Goal: Task Accomplishment & Management: Complete application form

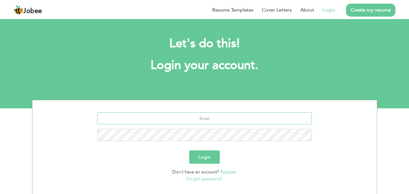
click at [190, 116] on input "text" at bounding box center [204, 118] width 214 height 12
type input "[EMAIL_ADDRESS][DOMAIN_NAME]"
click at [189, 150] on button "Login" at bounding box center [204, 156] width 31 height 13
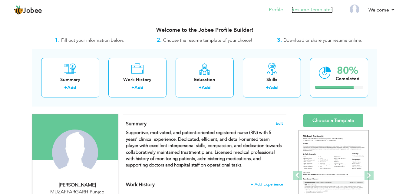
click at [306, 10] on link "Resume Templates" at bounding box center [311, 9] width 41 height 7
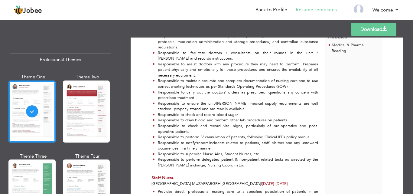
scroll to position [216, 0]
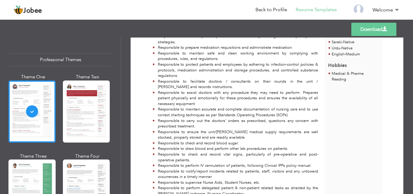
click at [374, 27] on link "Download" at bounding box center [373, 29] width 45 height 13
click at [283, 10] on link "Back to Profile" at bounding box center [272, 9] width 32 height 7
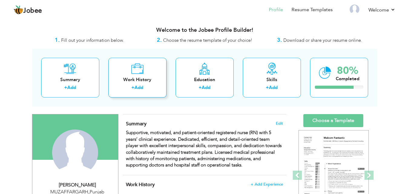
click at [139, 77] on div "Work History" at bounding box center [137, 80] width 48 height 6
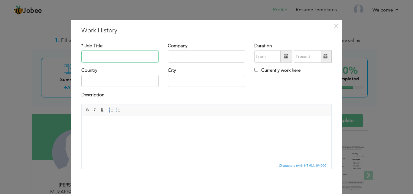
paste input "Charge Nurse"
type input "Charge Nurse"
click at [215, 57] on input "text" at bounding box center [206, 57] width 77 height 12
paste input "Children Hospital Multan"
type input "Children Hospital Multan"
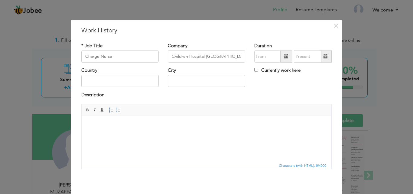
click at [284, 55] on span at bounding box center [286, 56] width 4 height 4
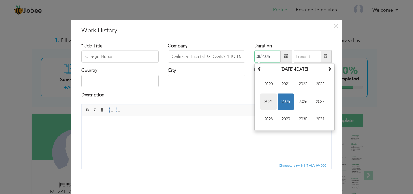
click at [267, 101] on span "2024" at bounding box center [268, 101] width 16 height 16
click at [269, 84] on span "Jan" at bounding box center [268, 84] width 16 height 16
type input "01/2024"
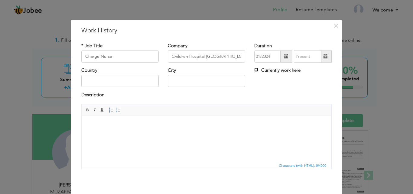
click at [254, 69] on input "Currently work here" at bounding box center [256, 70] width 4 height 4
checkbox input "true"
click at [119, 79] on input "text" at bounding box center [119, 81] width 77 height 12
type input "[GEOGRAPHIC_DATA]"
type input "Muzaffargarh"
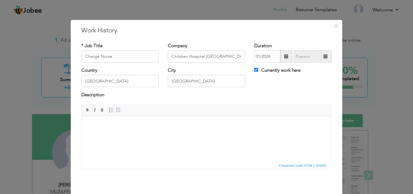
click at [161, 134] on html at bounding box center [207, 125] width 250 height 18
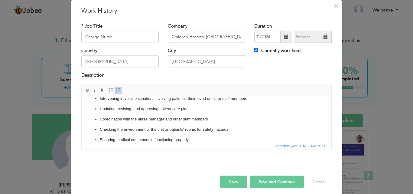
scroll to position [24, 0]
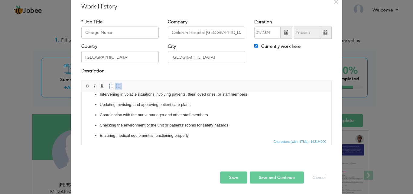
click at [233, 180] on button "Save" at bounding box center [233, 177] width 27 height 12
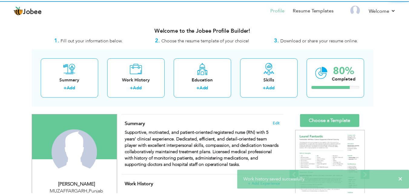
scroll to position [0, 0]
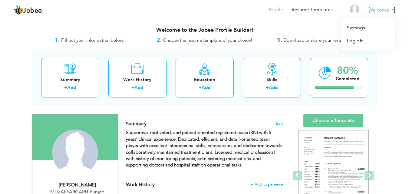
click at [386, 8] on link "Welcome" at bounding box center [381, 9] width 27 height 7
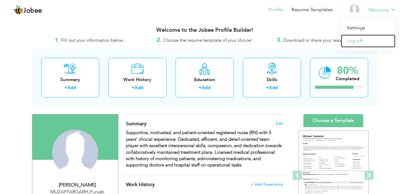
click at [349, 40] on link "Log off" at bounding box center [368, 40] width 54 height 13
